Goal: Check status: Check status

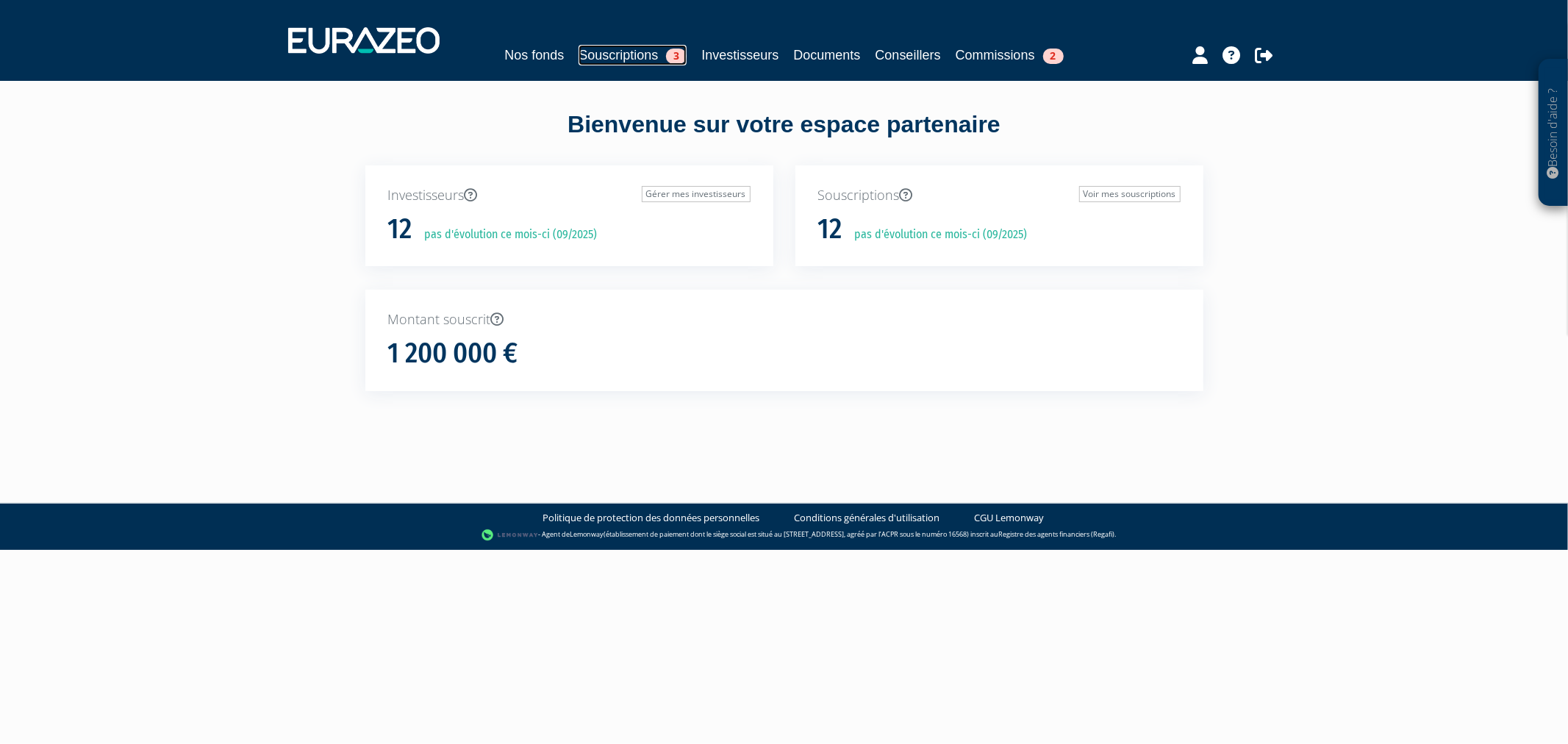
click at [579, 50] on link "Souscriptions 3" at bounding box center [633, 55] width 108 height 21
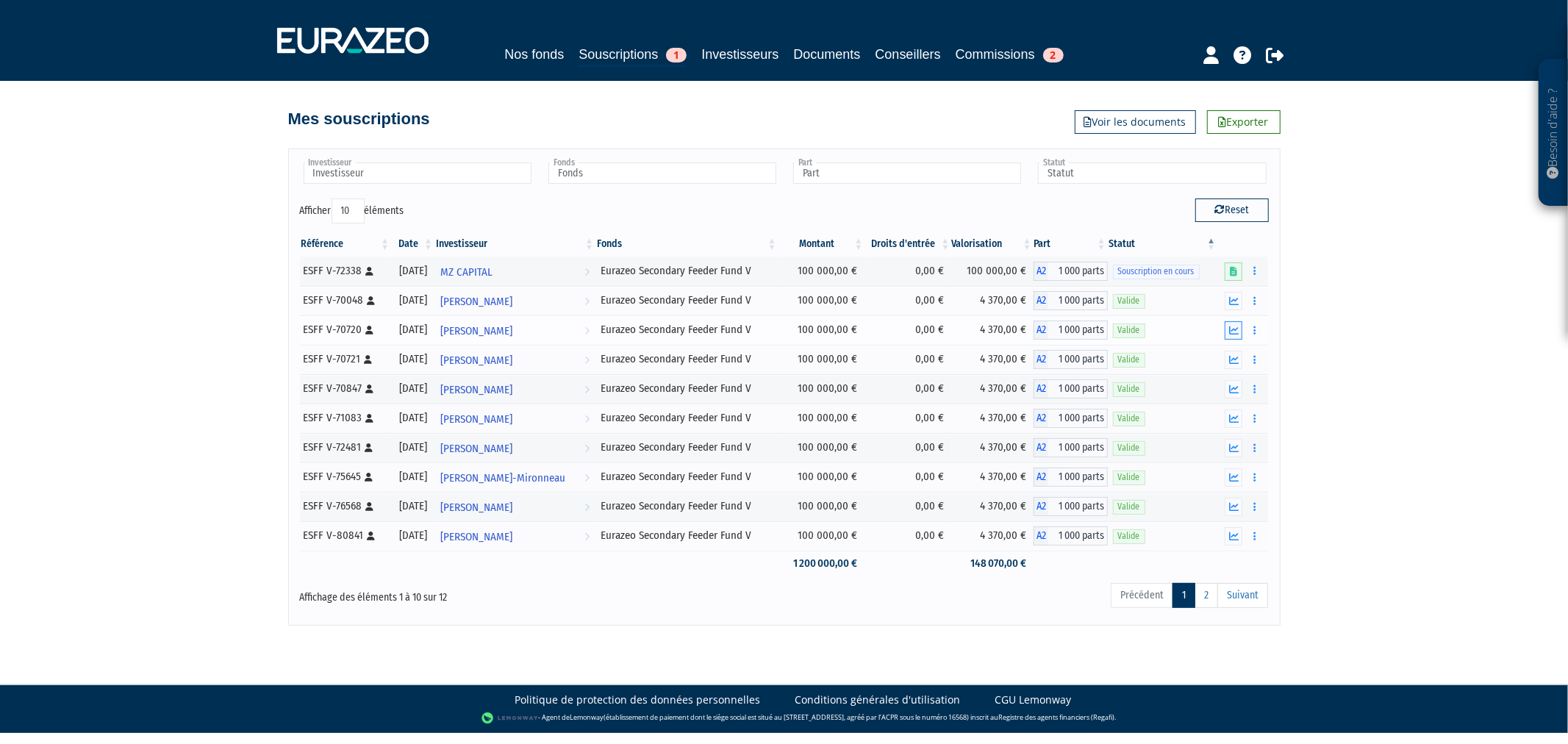
click at [1233, 326] on icon "button" at bounding box center [1233, 330] width 9 height 9
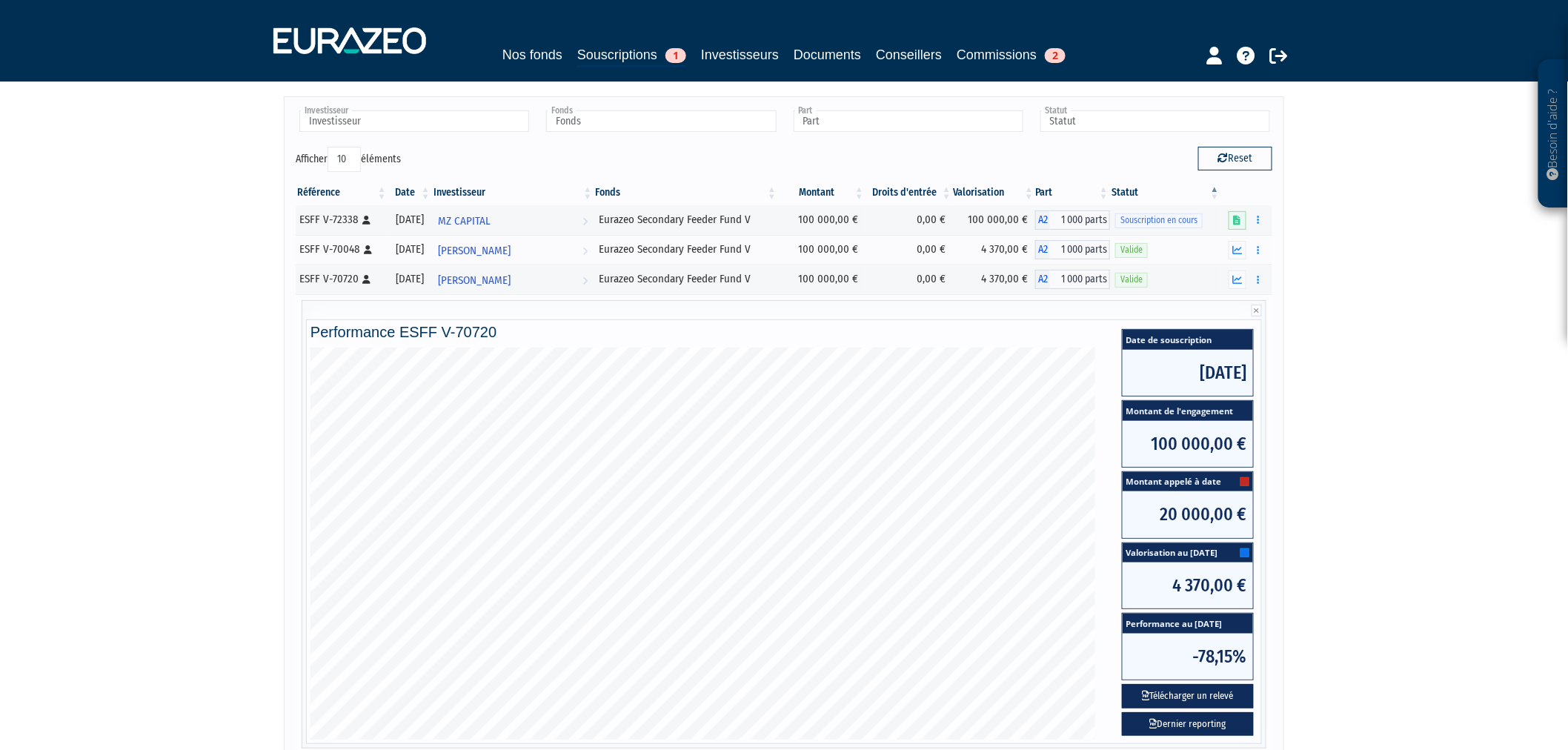
scroll to position [82, 0]
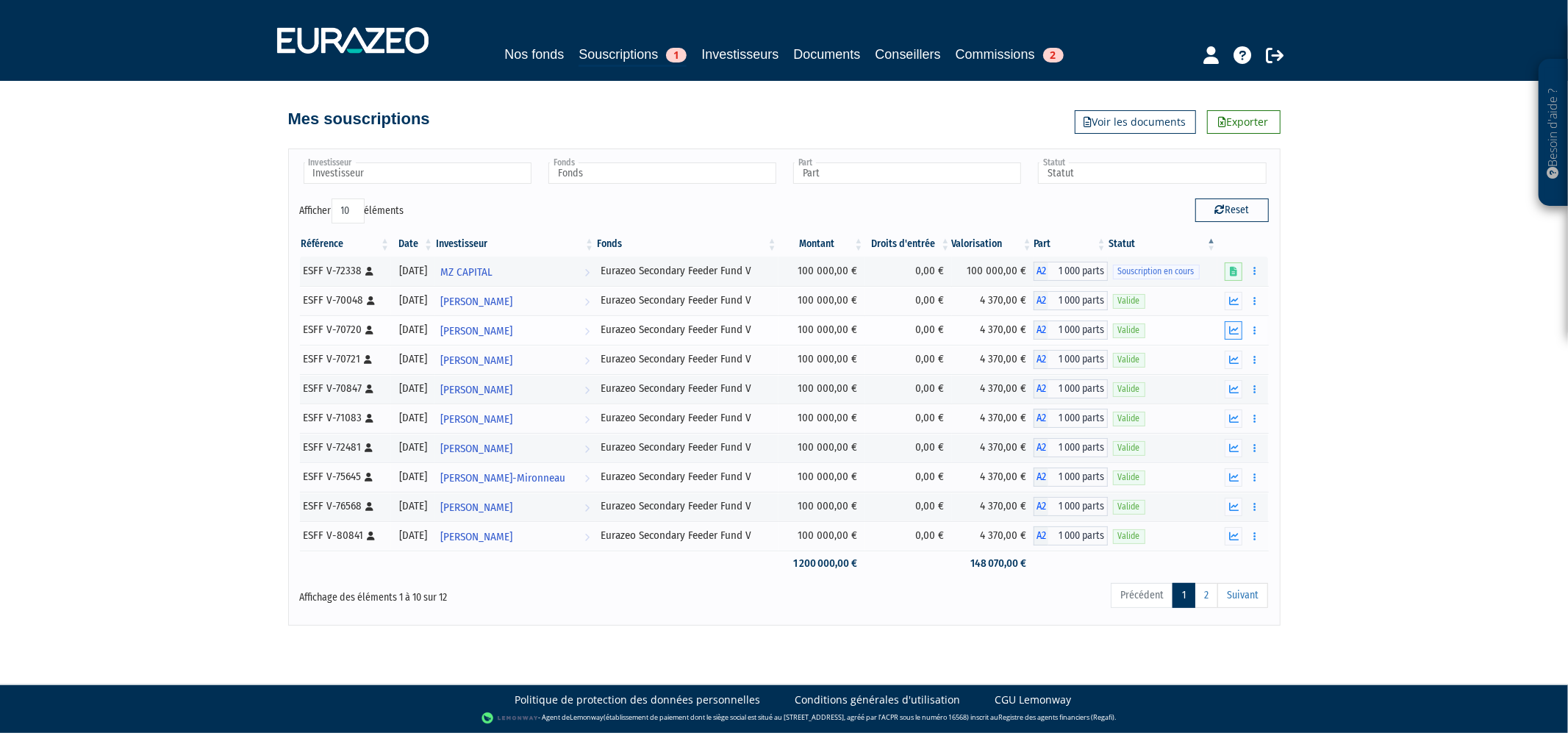
click at [1233, 331] on icon "button" at bounding box center [1233, 330] width 9 height 9
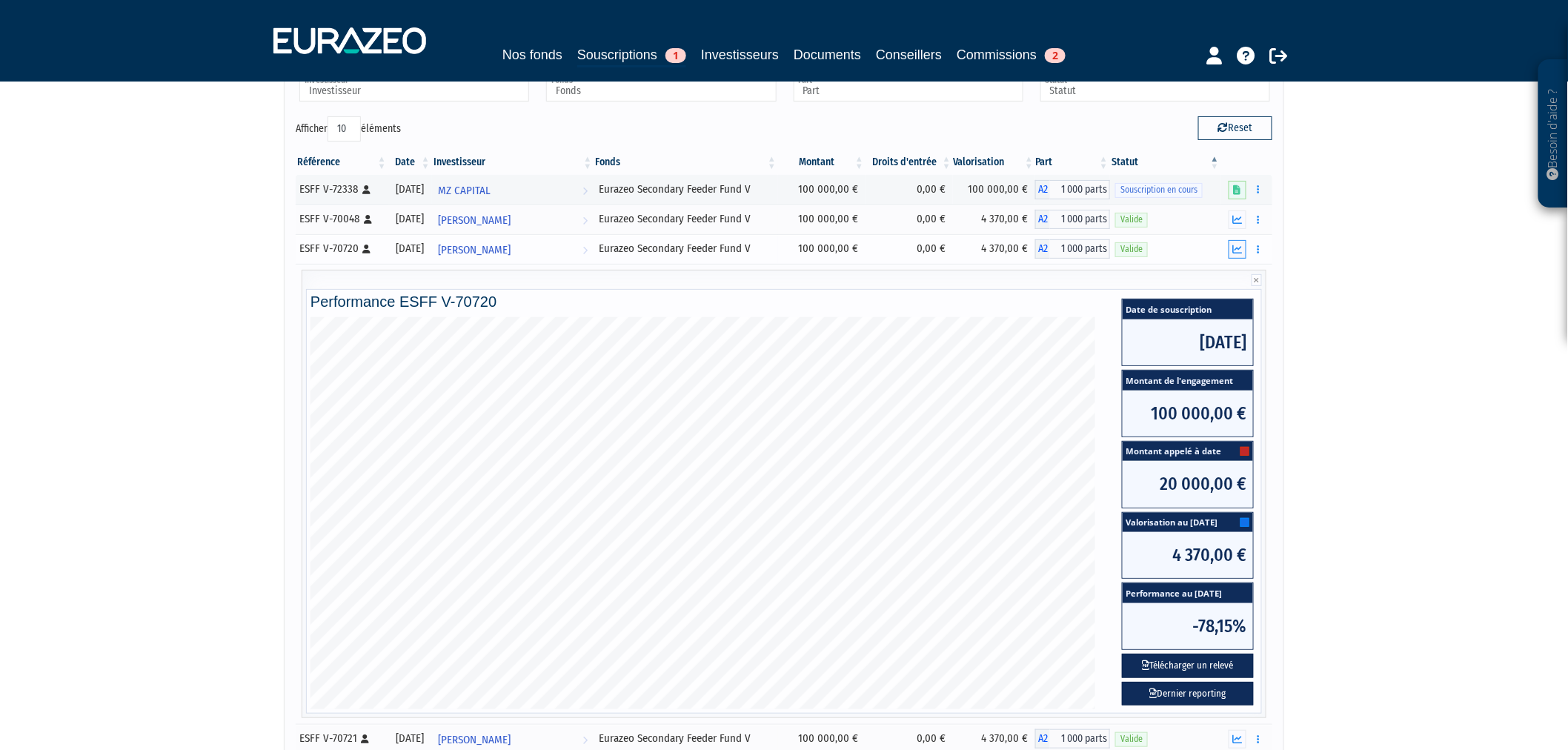
scroll to position [165, 0]
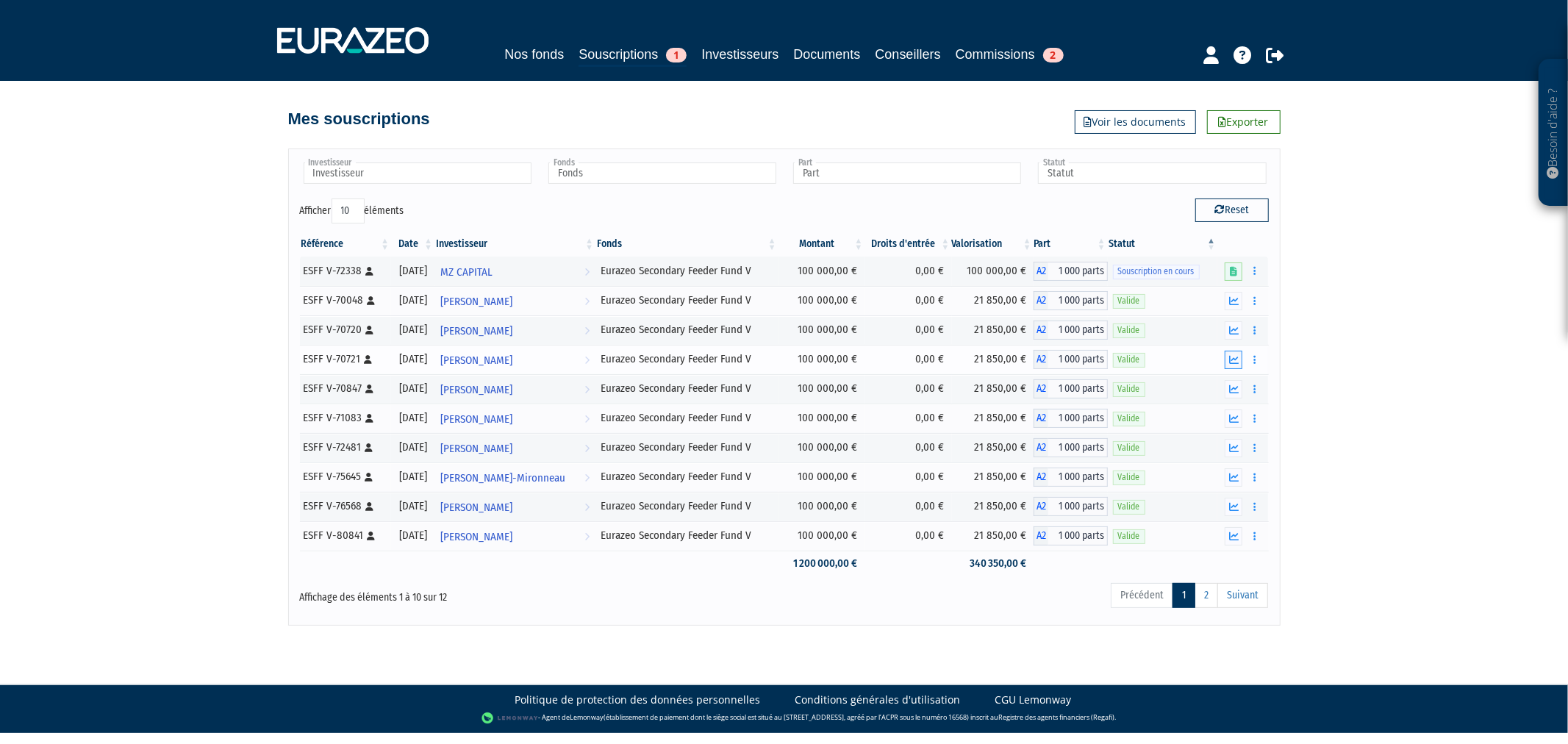
click at [1232, 355] on icon "button" at bounding box center [1233, 360] width 9 height 9
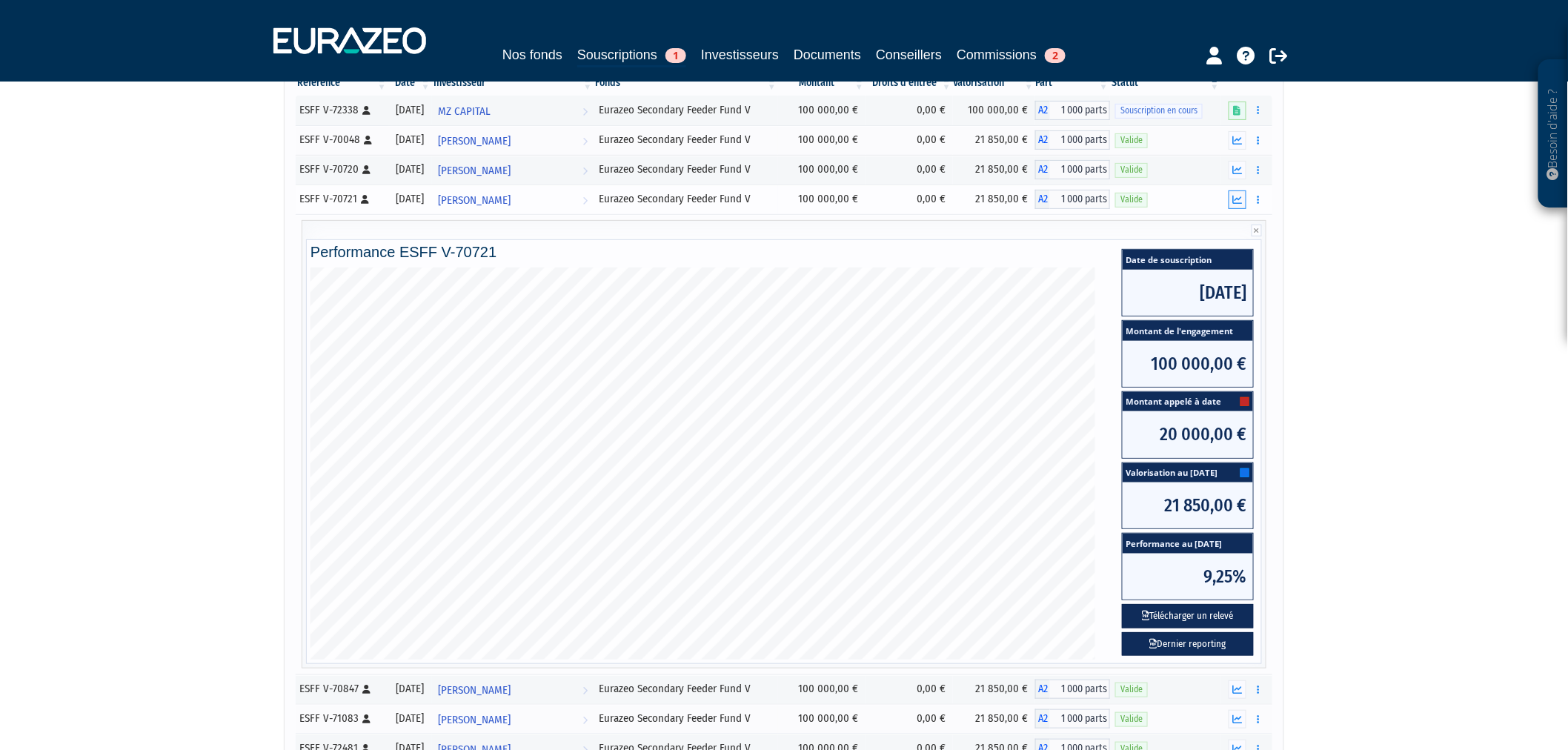
scroll to position [165, 0]
